Goal: Communication & Community: Participate in discussion

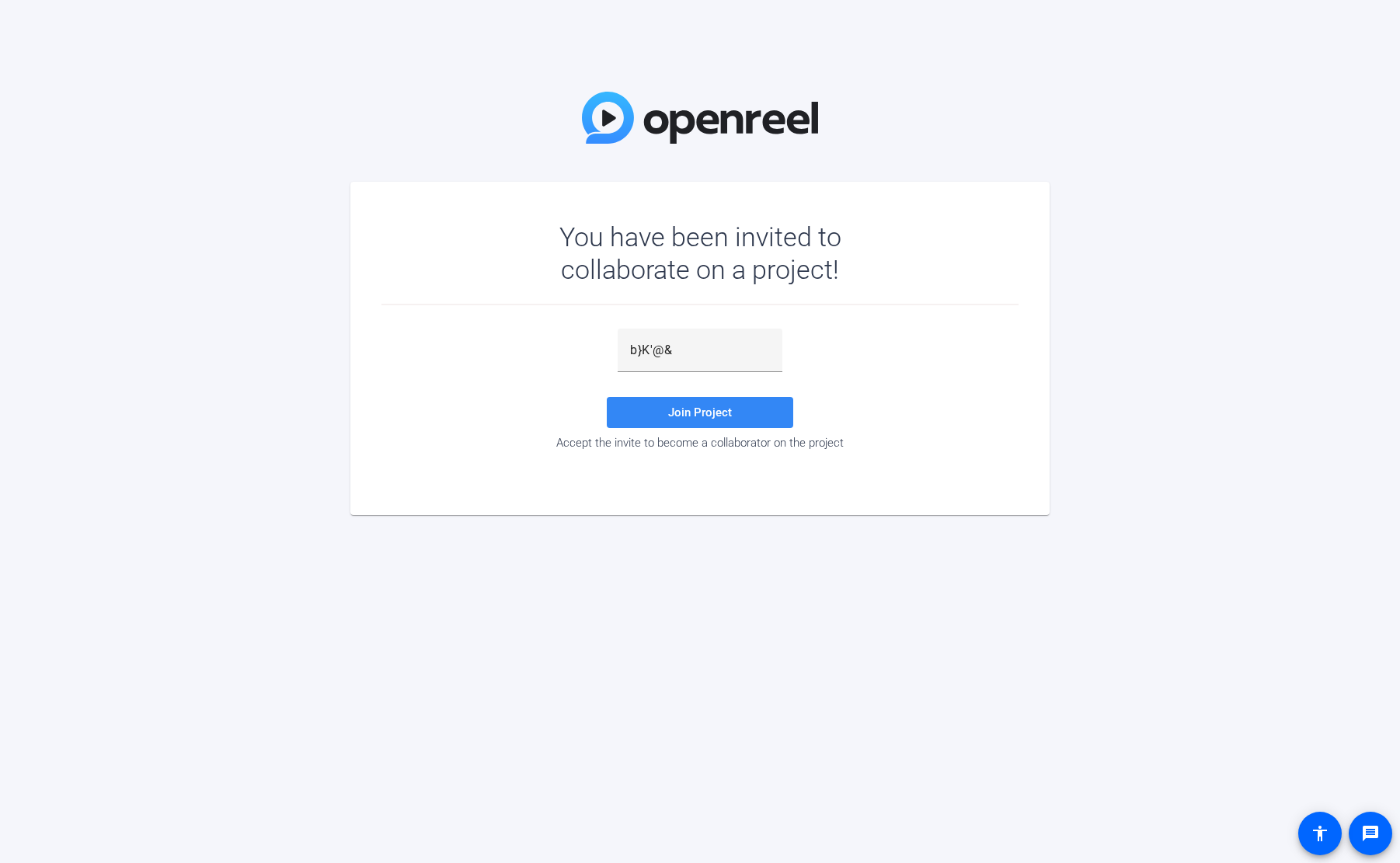
click at [687, 408] on span "Join Project" at bounding box center [700, 412] width 64 height 14
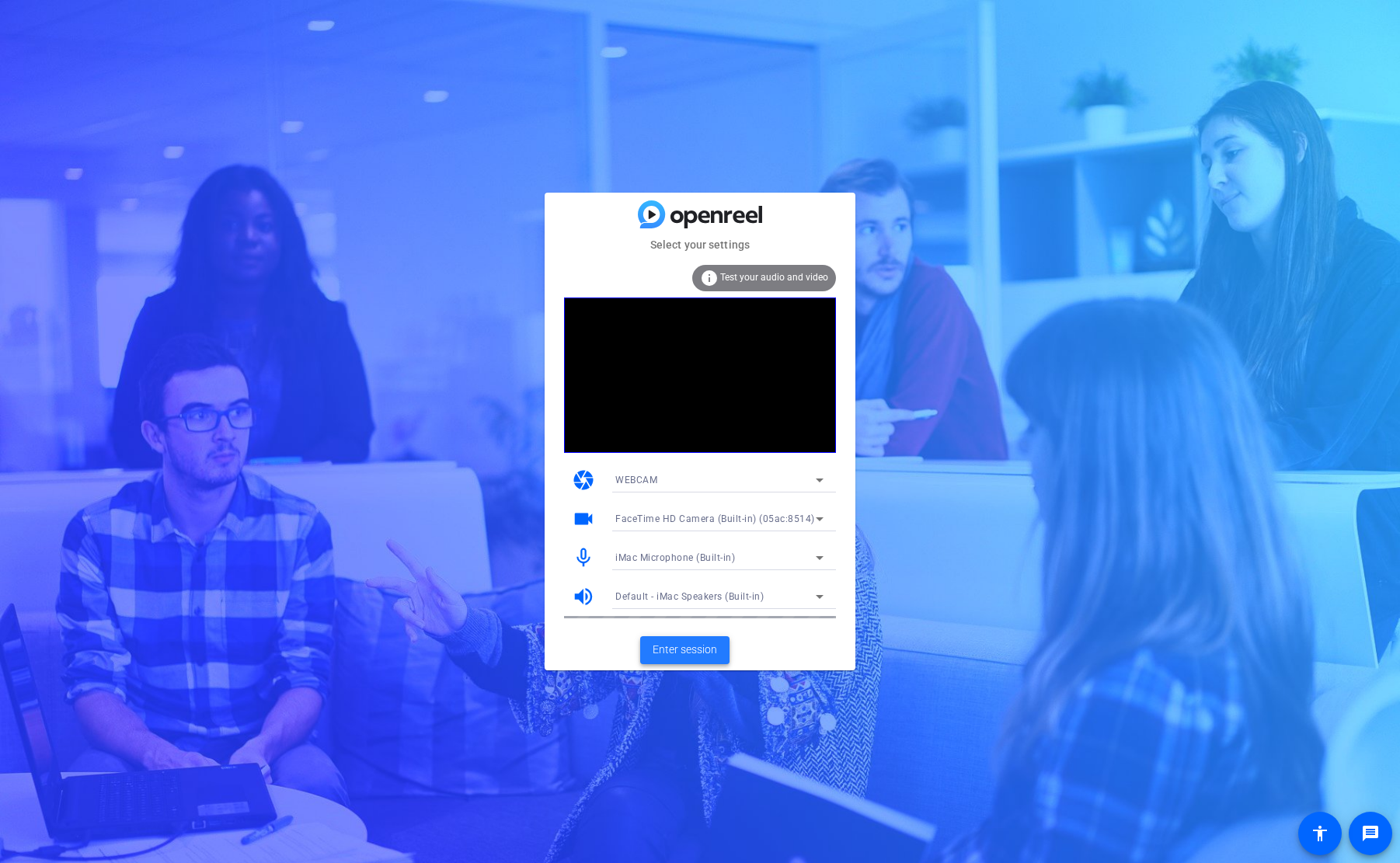
click at [677, 652] on span "Enter session" at bounding box center [684, 649] width 65 height 16
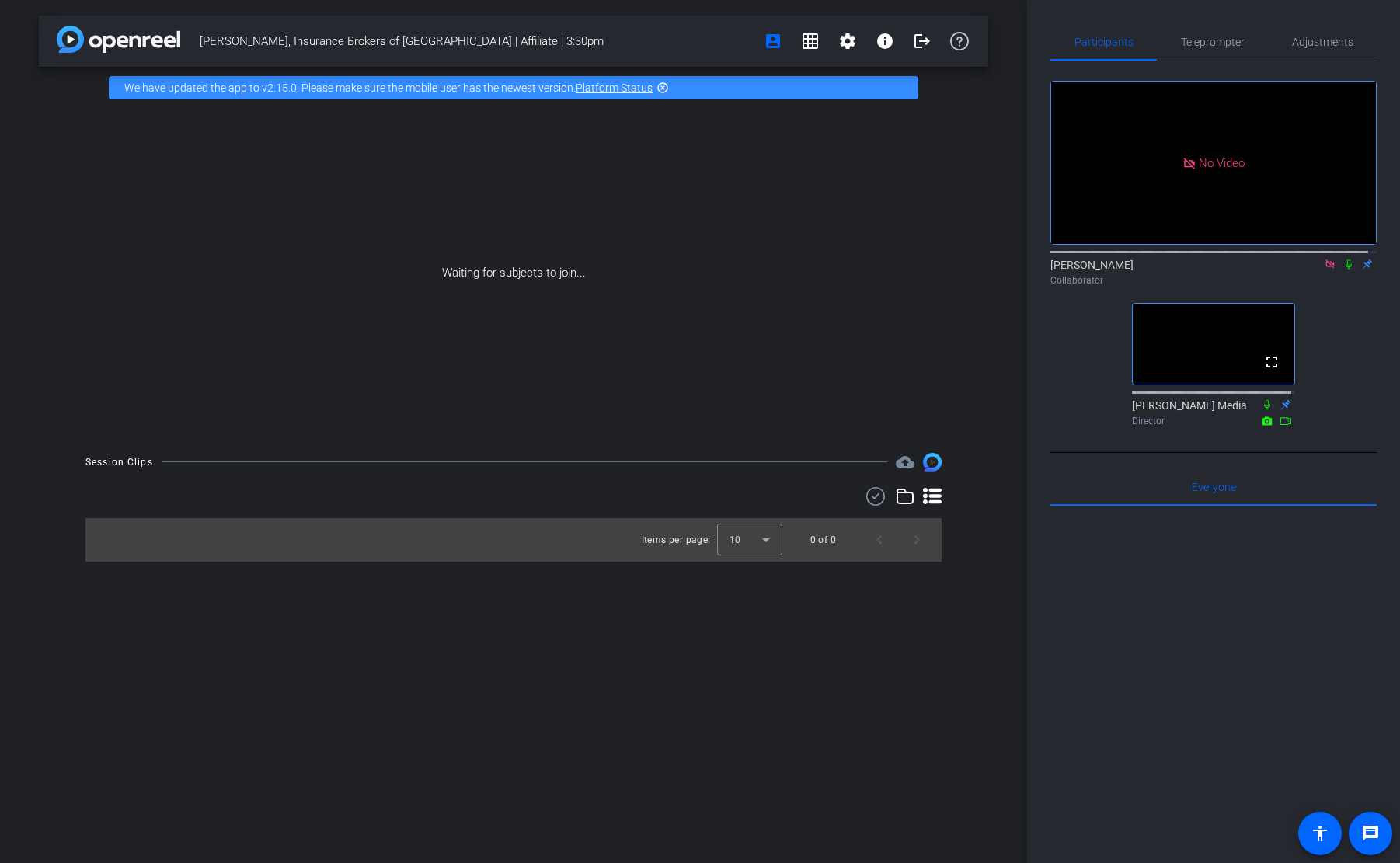
click at [1343, 270] on icon at bounding box center [1349, 264] width 12 height 11
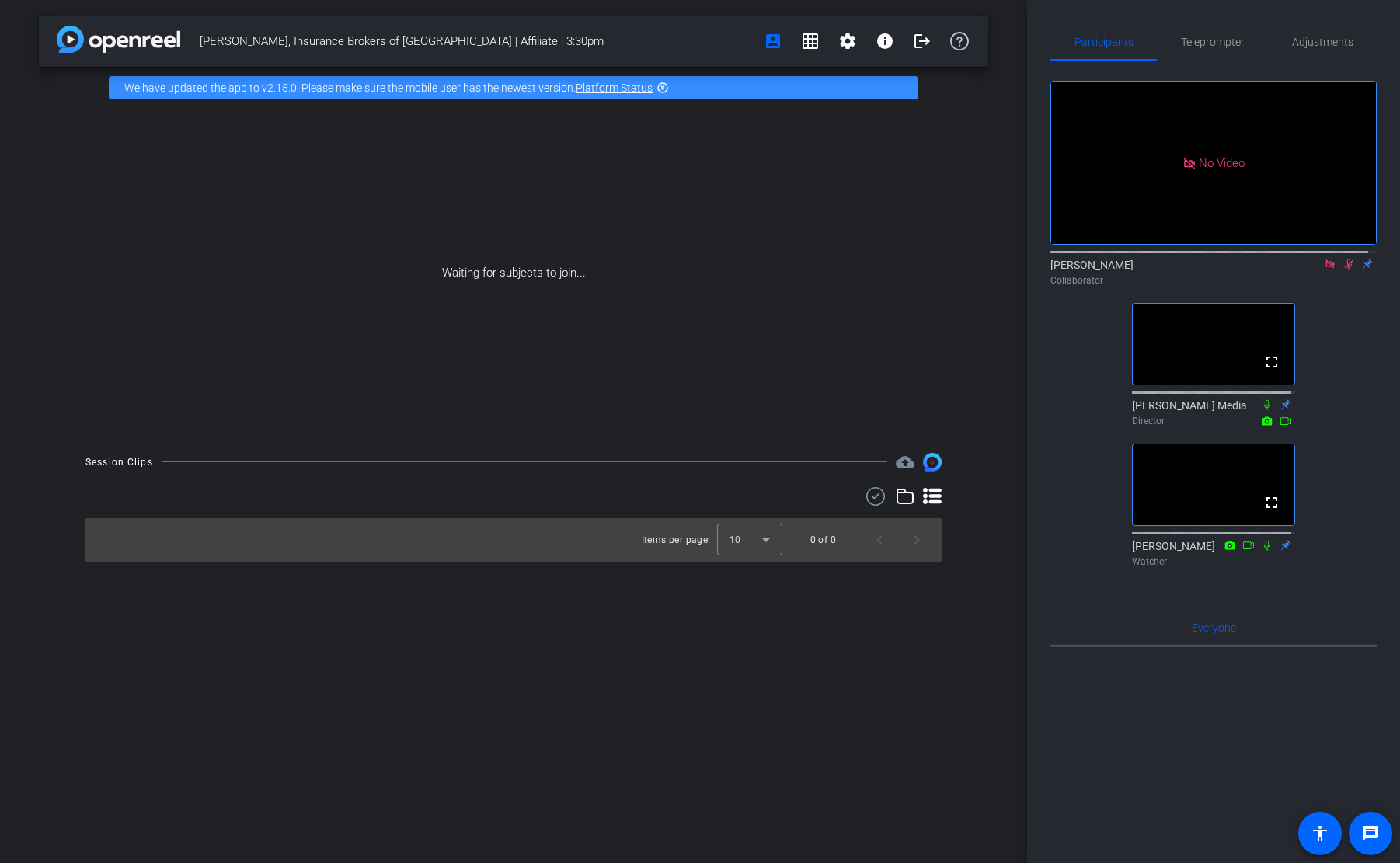
click at [1340, 271] on mat-icon at bounding box center [1349, 264] width 19 height 14
click at [1090, 501] on div "No Video [PERSON_NAME] Collaborator fullscreen [PERSON_NAME] Media Director ful…" at bounding box center [1213, 317] width 326 height 512
click at [1043, 727] on div "Participants Teleprompter Adjustments No Video [PERSON_NAME] Collaborator fulls…" at bounding box center [1213, 432] width 373 height 863
drag, startPoint x: 1118, startPoint y: 770, endPoint x: 1121, endPoint y: 777, distance: 7.6
click at [1118, 771] on div at bounding box center [1213, 839] width 326 height 384
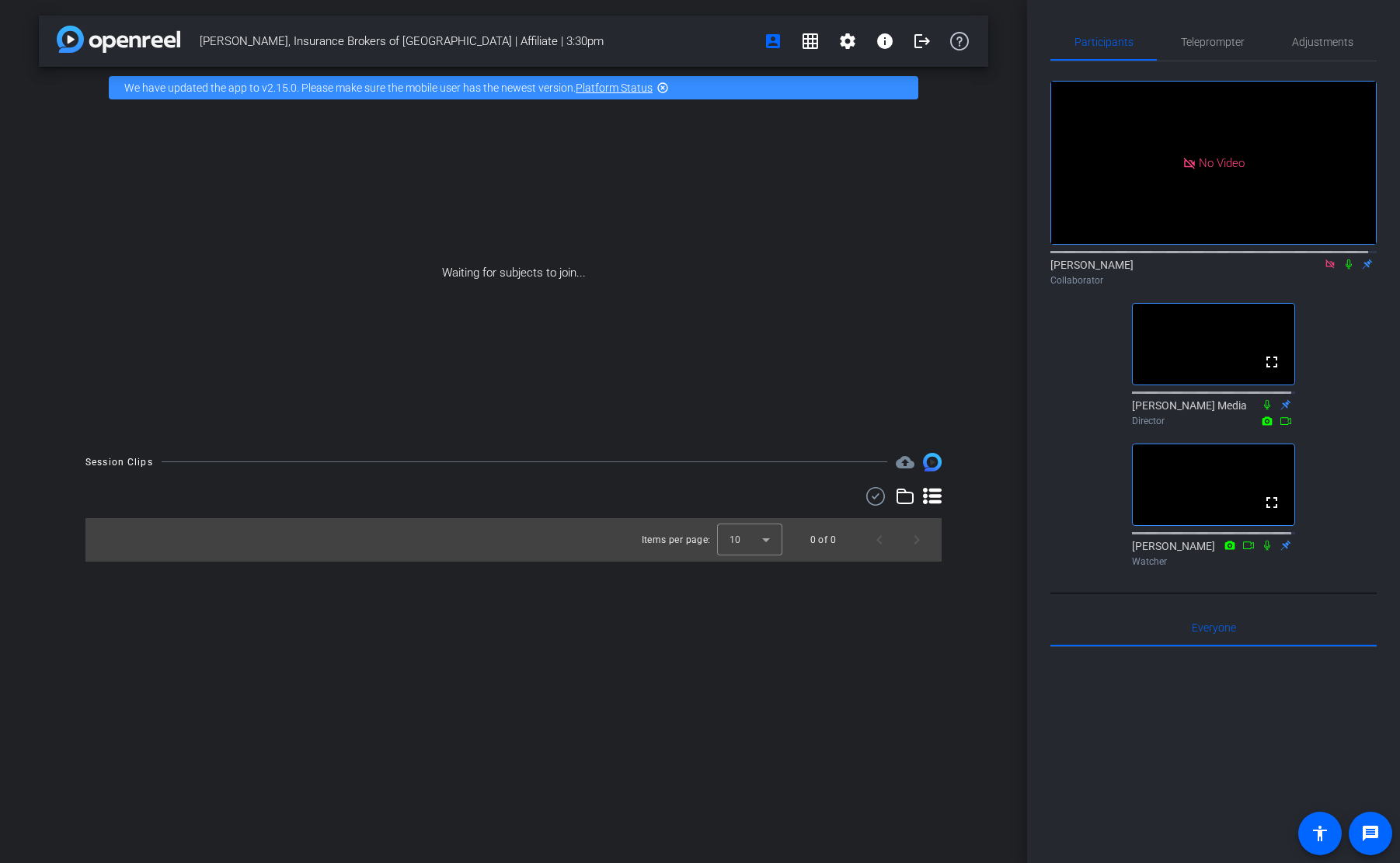
click at [538, 774] on div "[PERSON_NAME], Insurance Brokers of [GEOGRAPHIC_DATA] | Affiliate | 3:30pm acco…" at bounding box center [513, 432] width 1027 height 863
click at [1325, 435] on div "No Video [PERSON_NAME] Collaborator fullscreen [PERSON_NAME] Media Director ful…" at bounding box center [1213, 317] width 326 height 512
click at [1345, 270] on icon at bounding box center [1349, 264] width 12 height 11
drag, startPoint x: 1348, startPoint y: 292, endPoint x: 1353, endPoint y: 336, distance: 44.3
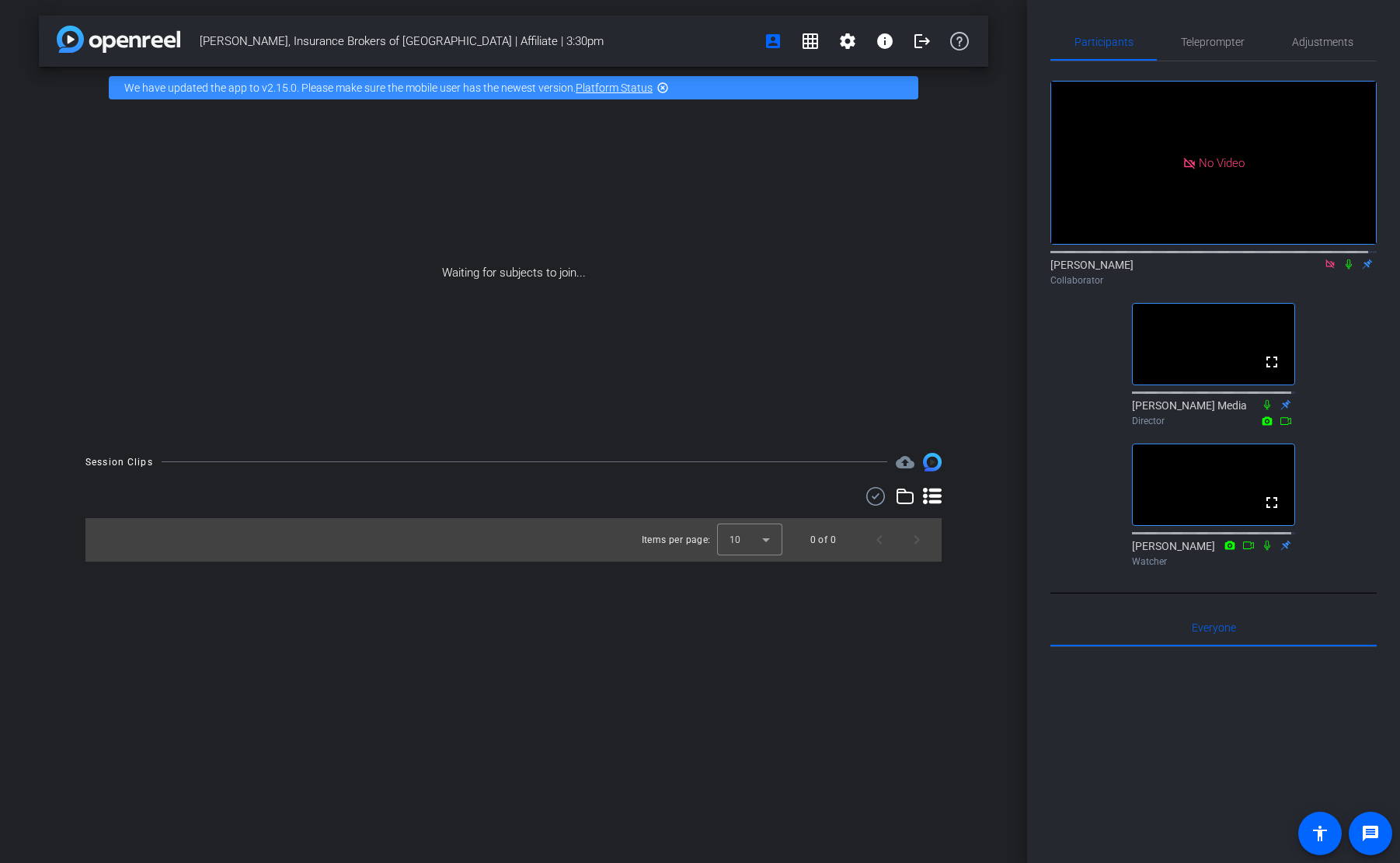
click at [1348, 288] on div "Collaborator" at bounding box center [1213, 281] width 326 height 14
click at [449, 640] on div "[PERSON_NAME], Insurance Brokers of [GEOGRAPHIC_DATA] | Affiliate | 3:30pm acco…" at bounding box center [513, 432] width 1027 height 863
click at [424, 734] on div "[PERSON_NAME], Insurance Brokers of [GEOGRAPHIC_DATA] | Affiliate | 3:30pm acco…" at bounding box center [513, 432] width 1027 height 863
click at [527, 668] on div "[PERSON_NAME], Insurance Brokers of [GEOGRAPHIC_DATA] | Affiliate | 3:30pm acco…" at bounding box center [513, 432] width 1027 height 863
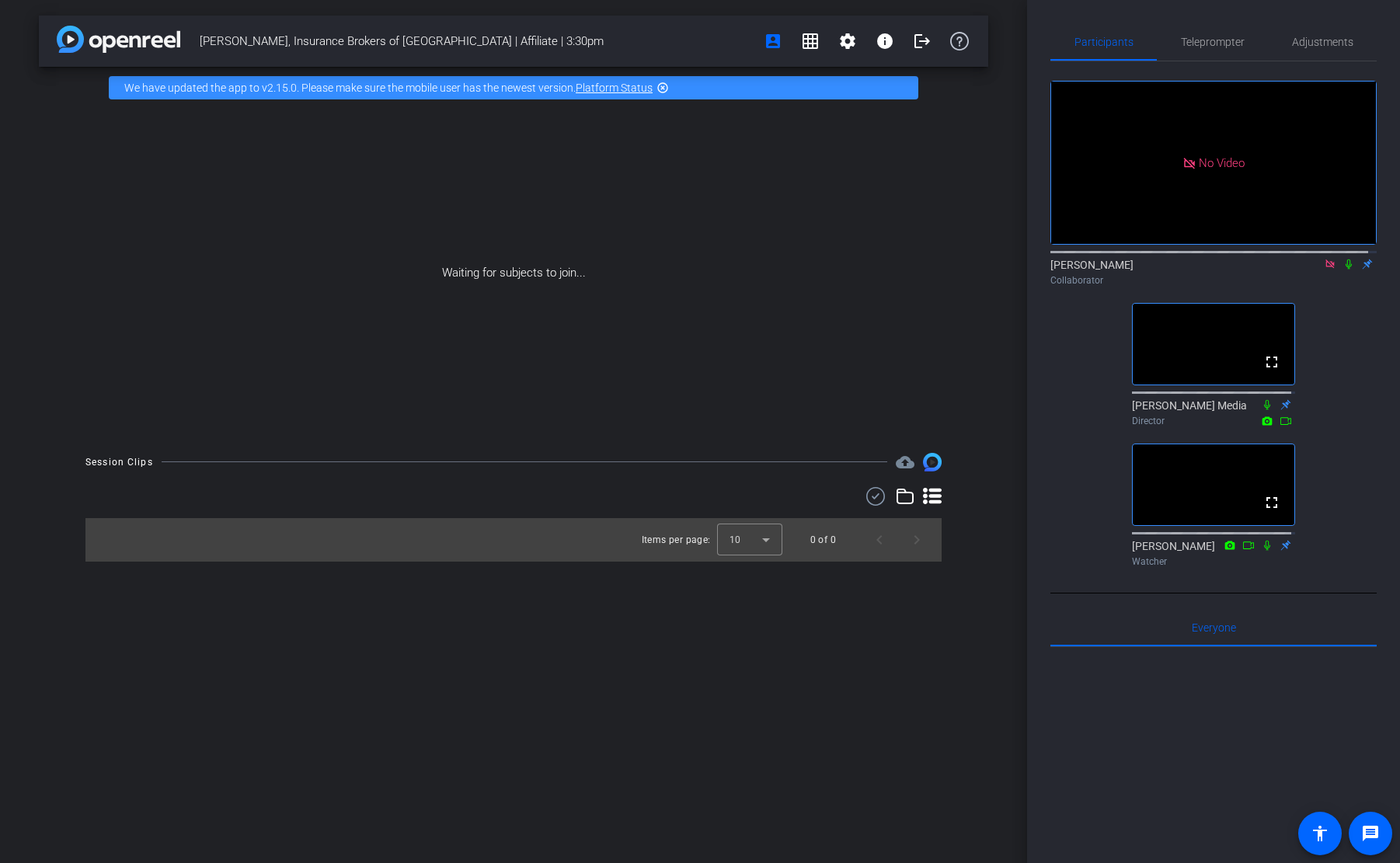
click at [269, 497] on div at bounding box center [513, 496] width 856 height 19
click at [1220, 715] on div at bounding box center [1213, 839] width 326 height 384
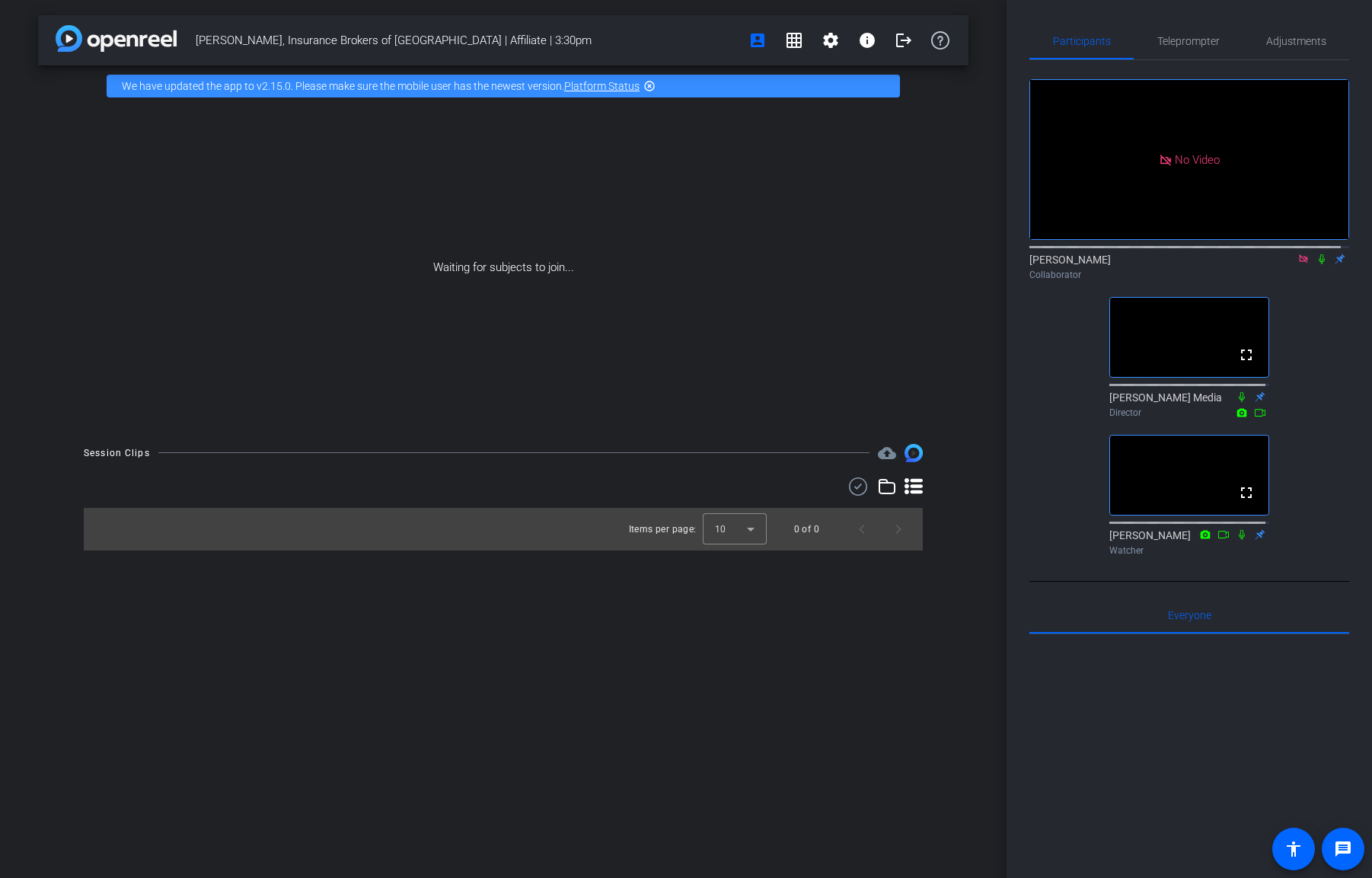
click at [507, 272] on div "Waiting for subjects to join..." at bounding box center [503, 268] width 930 height 322
click at [506, 356] on div "Waiting for subjects to join..." at bounding box center [503, 268] width 930 height 322
click at [1313, 266] on mat-icon at bounding box center [1322, 259] width 18 height 14
click at [502, 332] on div "Waiting for subjects to join..." at bounding box center [503, 268] width 930 height 322
click at [473, 707] on div "[PERSON_NAME], Insurance Brokers of [GEOGRAPHIC_DATA] | Affiliate | 3:30pm acco…" at bounding box center [503, 439] width 1006 height 878
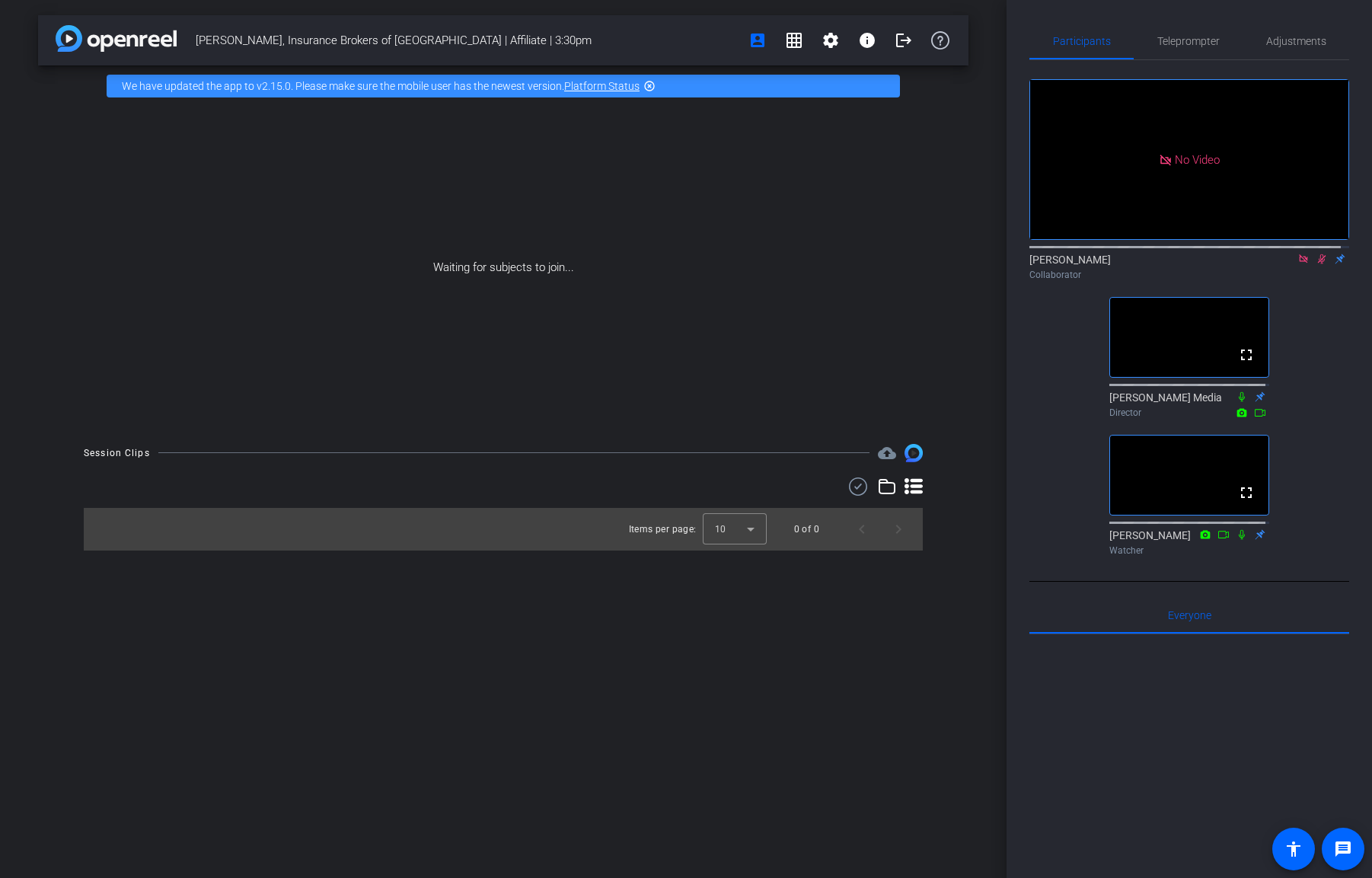
click at [864, 692] on div "[PERSON_NAME], Insurance Brokers of [GEOGRAPHIC_DATA] | Affiliate | 3:30pm acco…" at bounding box center [503, 439] width 1006 height 878
click at [629, 682] on div "[PERSON_NAME], Insurance Brokers of [GEOGRAPHIC_DATA] | Affiliate | 3:30pm acco…" at bounding box center [503, 439] width 1006 height 878
click at [1163, 718] on div at bounding box center [1188, 822] width 319 height 377
click at [583, 655] on div "[PERSON_NAME], Insurance Brokers of [GEOGRAPHIC_DATA] | Affiliate | 3:30pm acco…" at bounding box center [503, 439] width 1006 height 878
click at [1317, 264] on icon at bounding box center [1322, 259] width 12 height 11
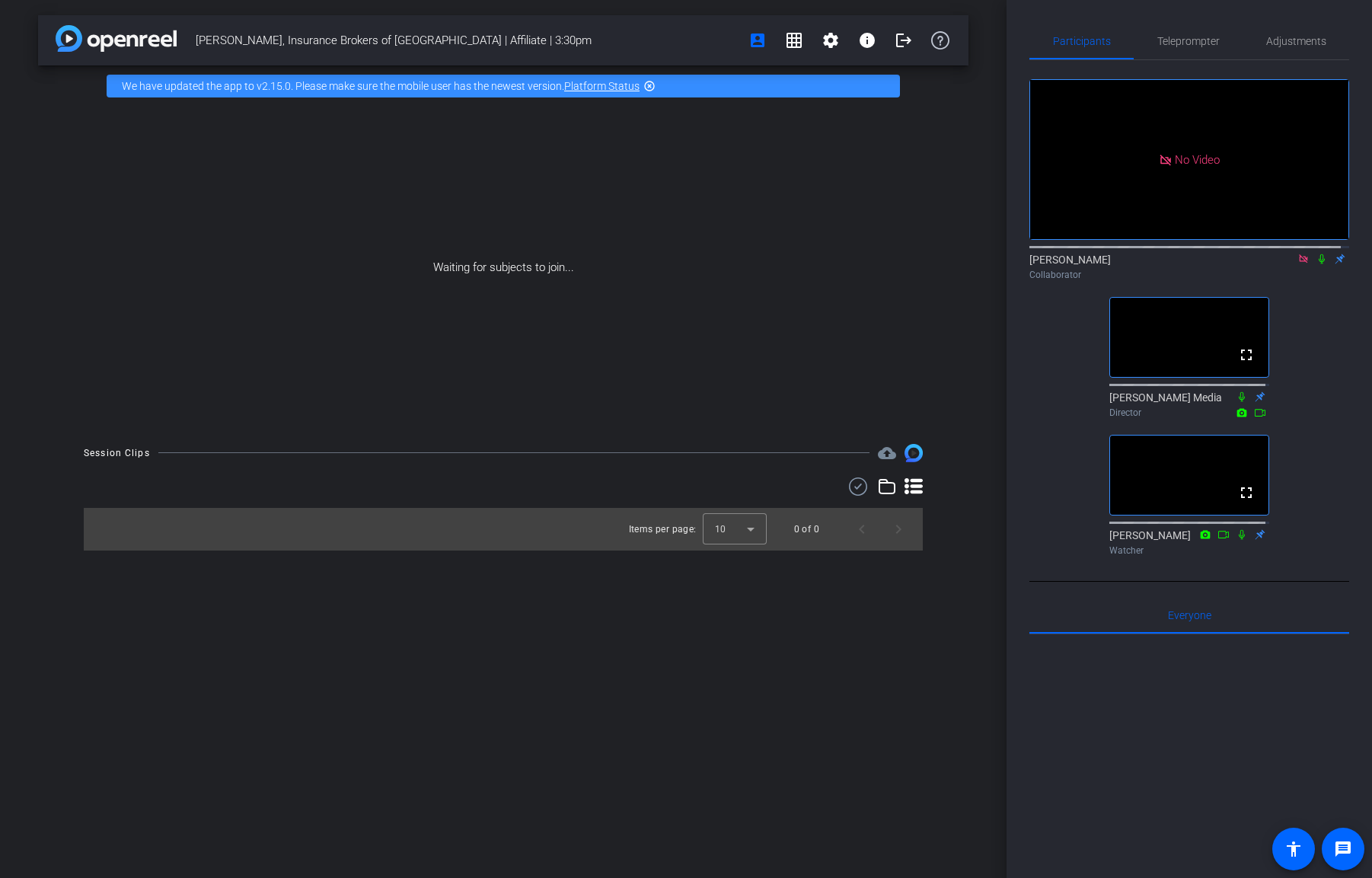
click at [1306, 380] on div "No Video [PERSON_NAME] Collaborator fullscreen [PERSON_NAME] Media Director ful…" at bounding box center [1188, 311] width 319 height 501
